Goal: Find specific page/section: Find specific page/section

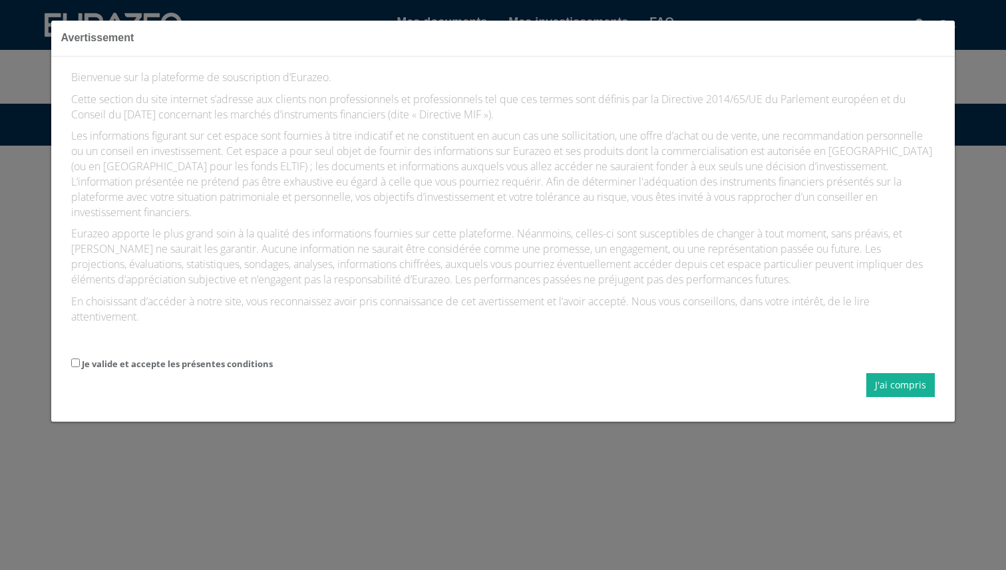
click at [210, 365] on label "Je valide et accepte les présentes conditions" at bounding box center [177, 364] width 191 height 13
click at [80, 365] on input "Je valide et accepte les présentes conditions" at bounding box center [75, 362] width 9 height 9
checkbox input "true"
click at [903, 387] on button "J'ai compris" at bounding box center [900, 385] width 68 height 24
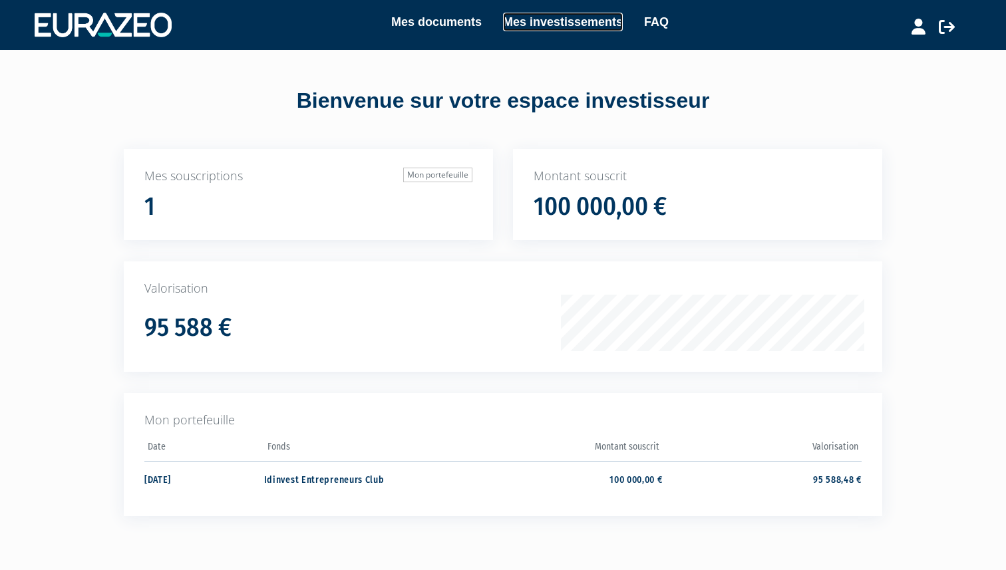
click at [564, 25] on link "Mes investissements" at bounding box center [563, 22] width 120 height 19
